Goal: Task Accomplishment & Management: Use online tool/utility

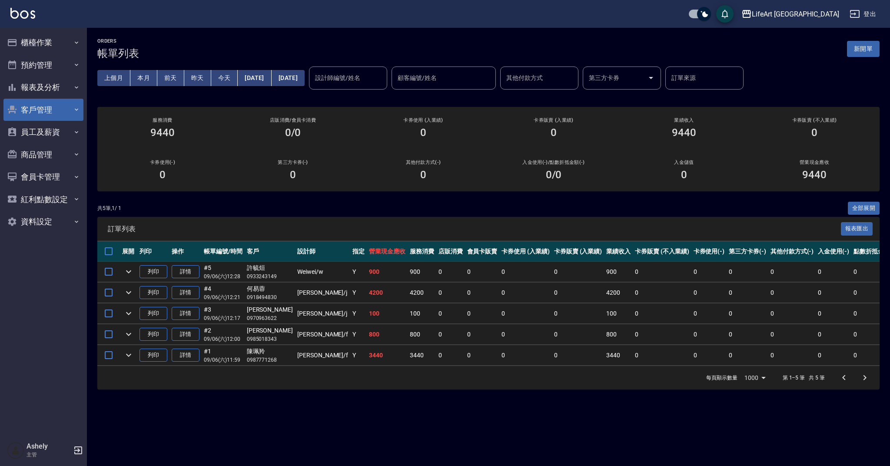
click at [76, 106] on icon "button" at bounding box center [76, 109] width 7 height 7
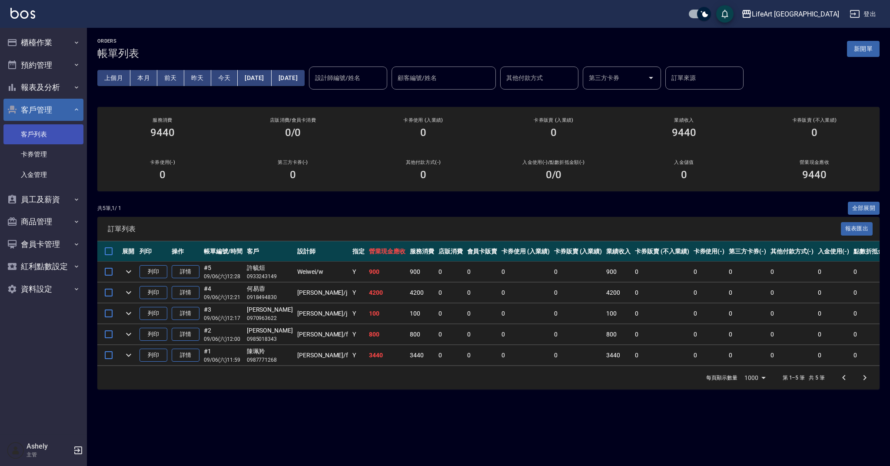
click at [56, 137] on link "客戶列表" at bounding box center [43, 134] width 80 height 20
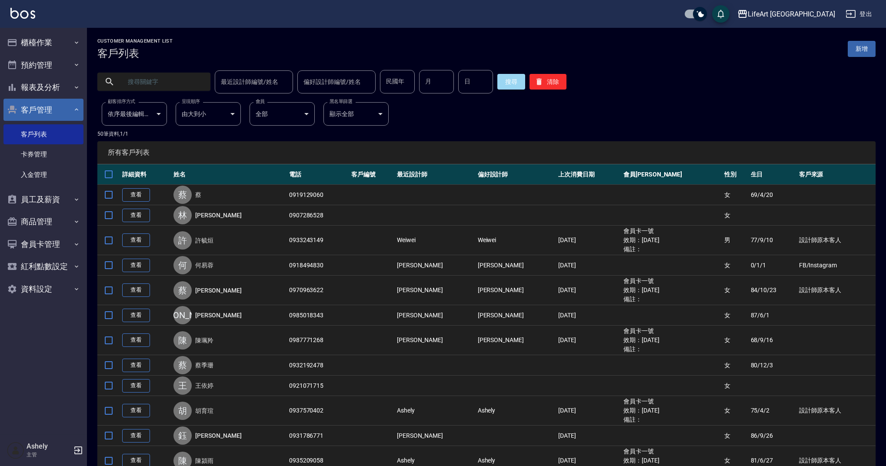
click at [177, 80] on input "text" at bounding box center [163, 81] width 82 height 23
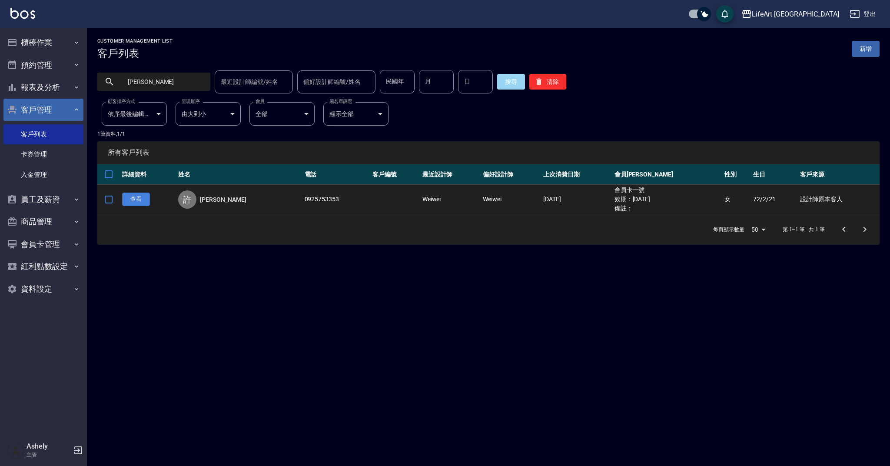
type input "[PERSON_NAME]"
click at [138, 200] on link "查看" at bounding box center [136, 199] width 28 height 13
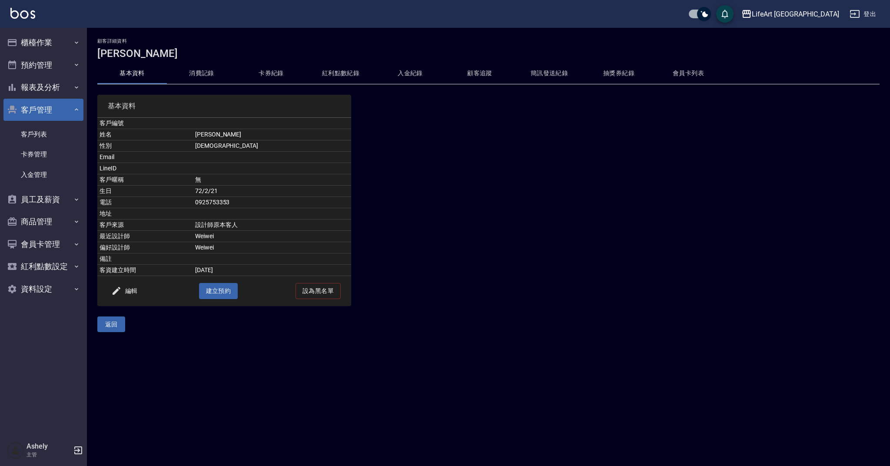
click at [201, 71] on button "消費記錄" at bounding box center [202, 73] width 70 height 21
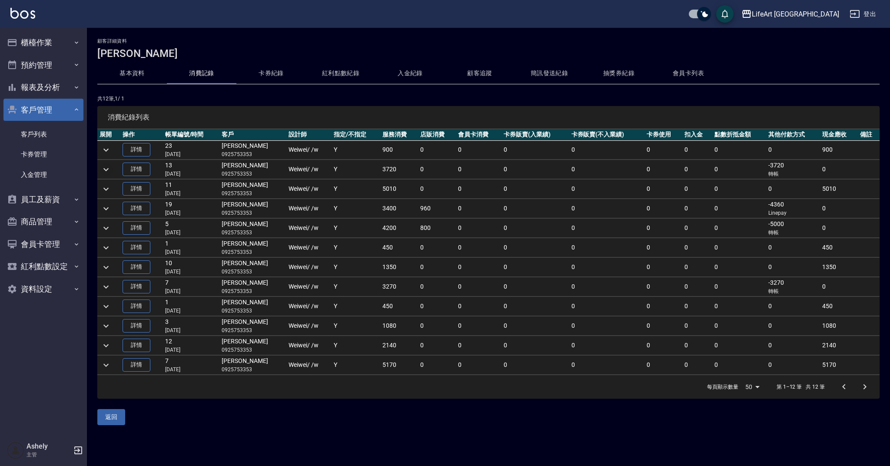
click at [106, 169] on icon "expand row" at bounding box center [106, 169] width 10 height 10
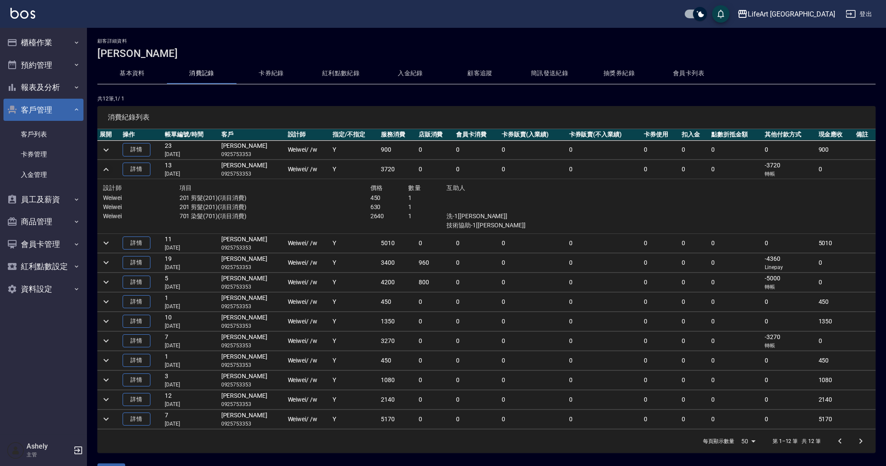
click at [75, 451] on icon "button" at bounding box center [78, 450] width 10 height 10
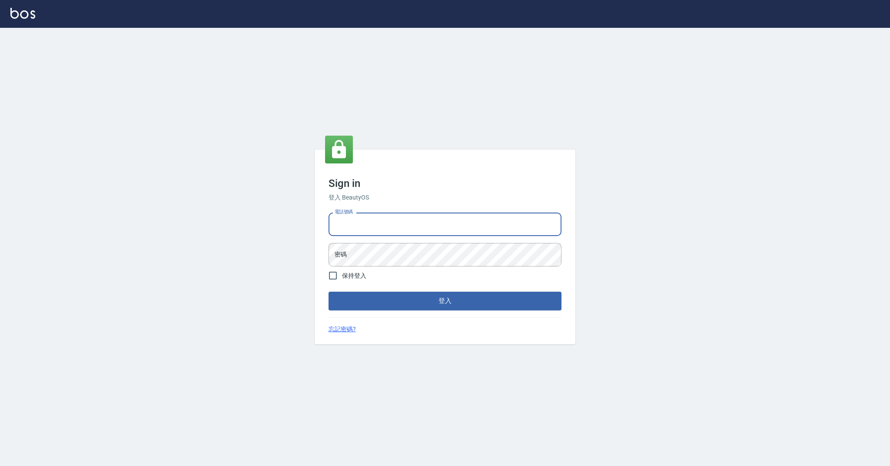
type input "0989368139"
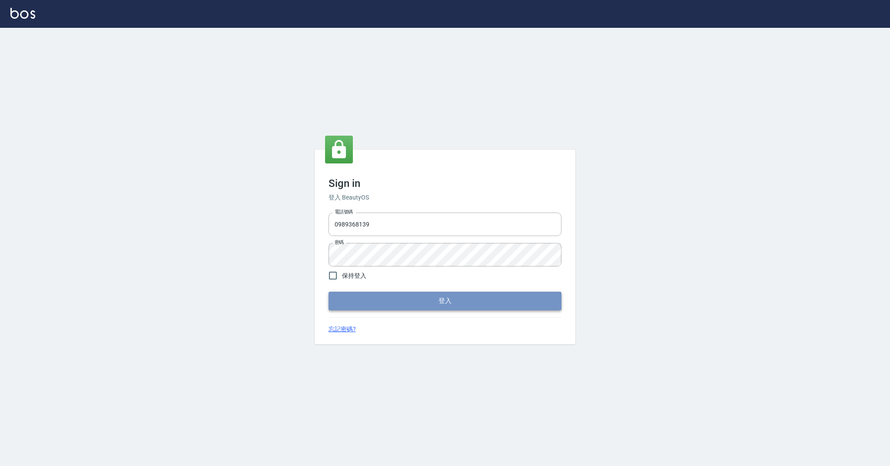
click at [423, 306] on button "登入" at bounding box center [445, 301] width 233 height 18
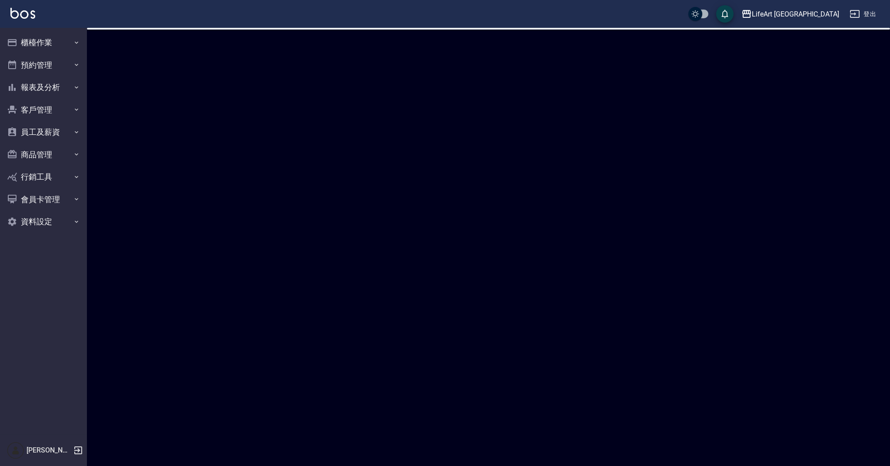
checkbox input "true"
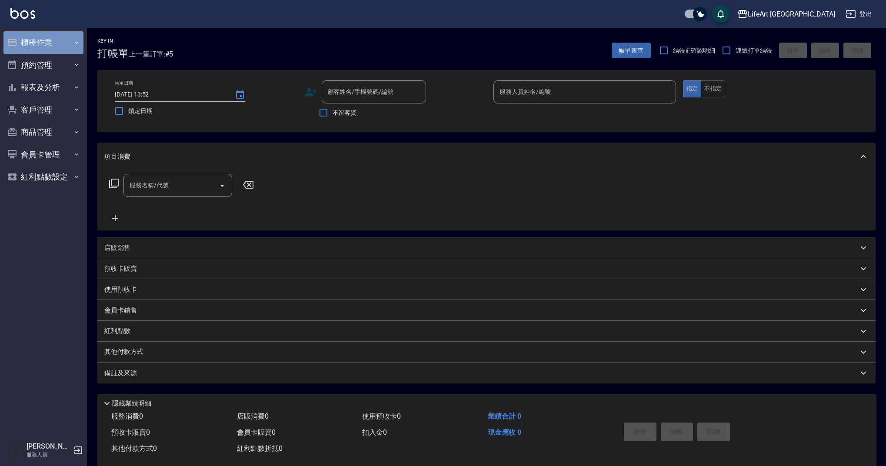
click at [63, 38] on button "櫃檯作業" at bounding box center [43, 42] width 80 height 23
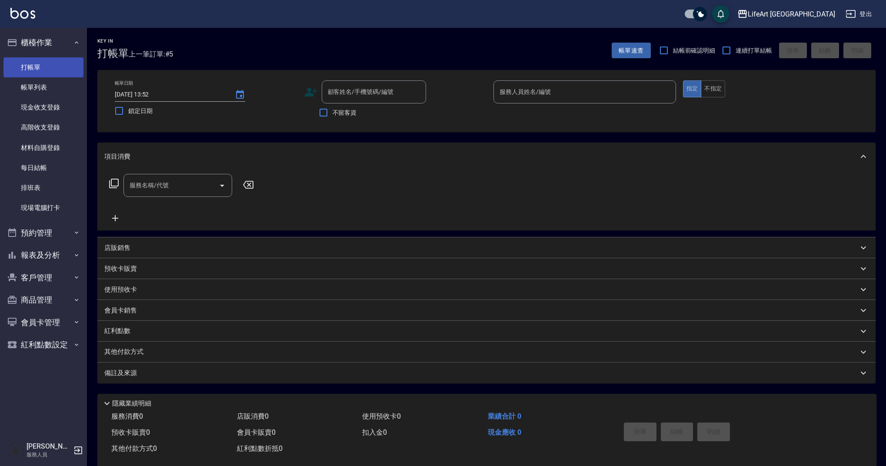
click at [70, 64] on link "打帳單" at bounding box center [43, 67] width 80 height 20
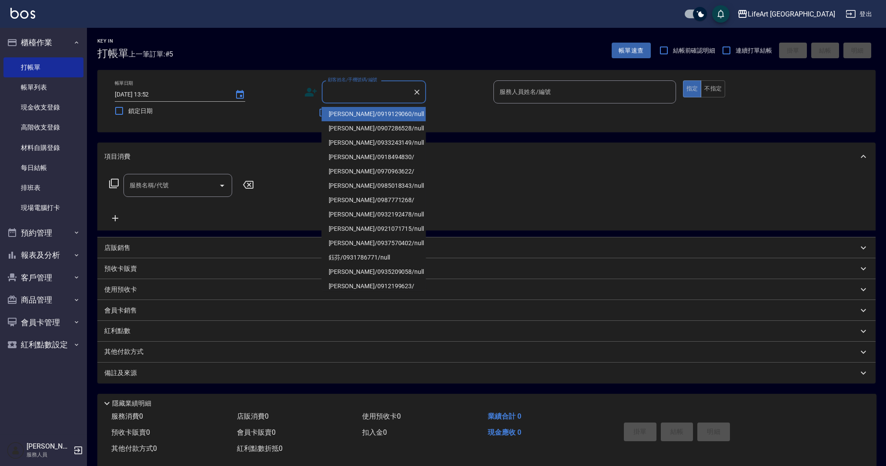
click at [345, 97] on input "顧客姓名/手機號碼/編號" at bounding box center [367, 91] width 83 height 15
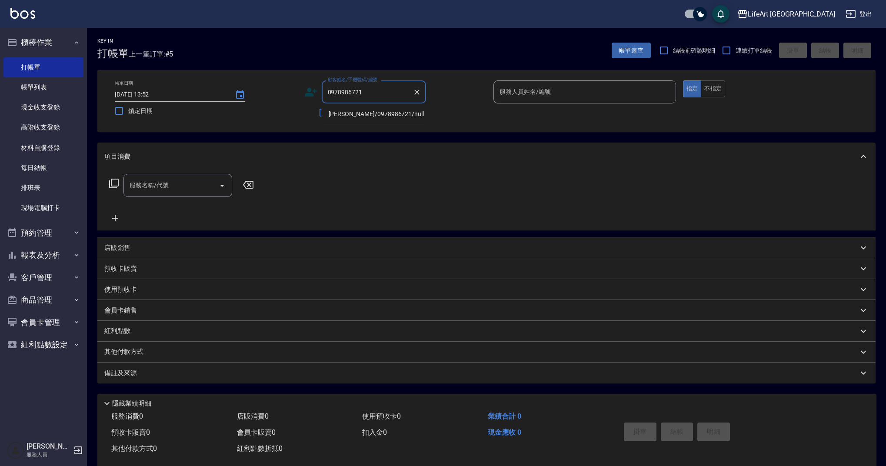
click at [360, 115] on li "蘇琬庭/0978986721/null" at bounding box center [374, 114] width 104 height 14
type input "蘇琬庭/0978986721/null"
type input "Ashely-A"
click at [311, 92] on icon at bounding box center [310, 92] width 13 height 13
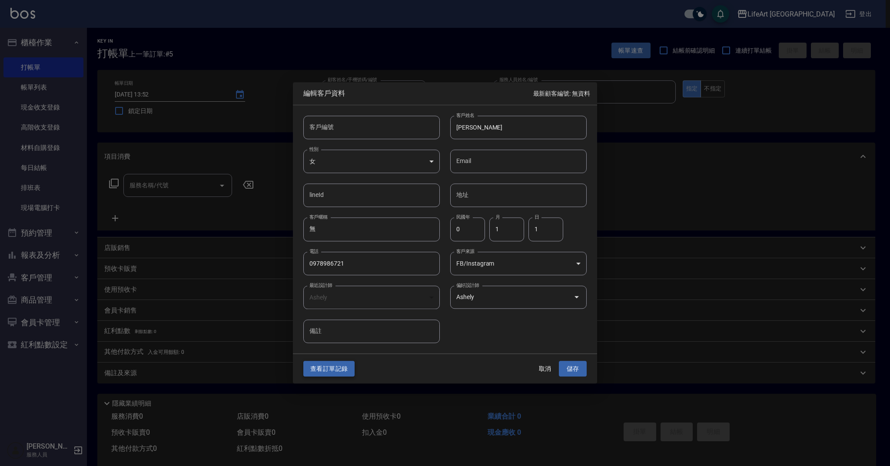
click at [322, 366] on button "查看訂單記錄" at bounding box center [328, 369] width 51 height 16
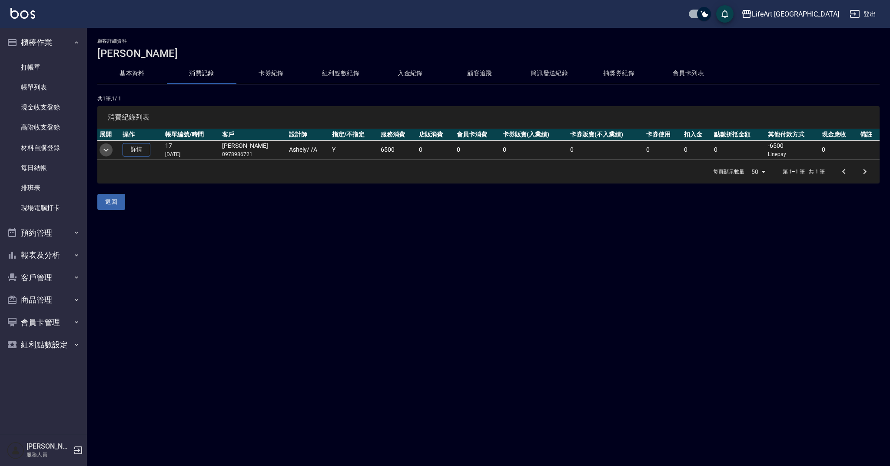
click at [112, 150] on button "expand row" at bounding box center [106, 149] width 13 height 13
